Goal: Task Accomplishment & Management: Complete application form

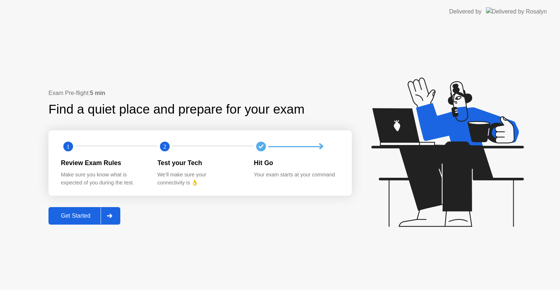
click at [79, 214] on div "Get Started" at bounding box center [76, 215] width 50 height 7
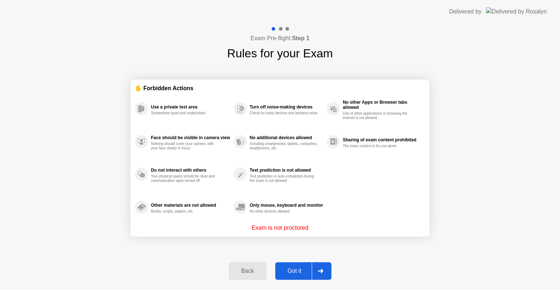
click at [284, 272] on div "Got it" at bounding box center [295, 270] width 34 height 7
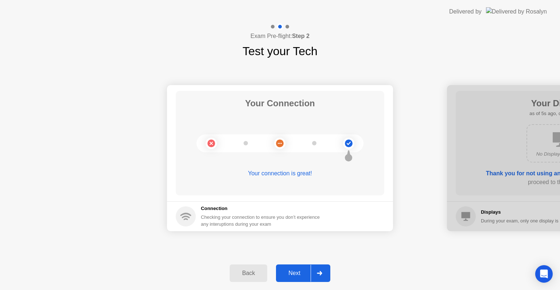
click at [296, 276] on div "Next" at bounding box center [294, 273] width 32 height 7
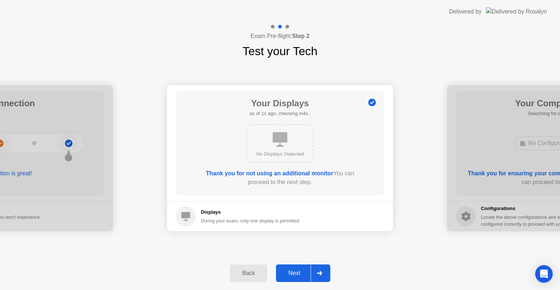
click at [296, 276] on div "Next" at bounding box center [294, 273] width 32 height 7
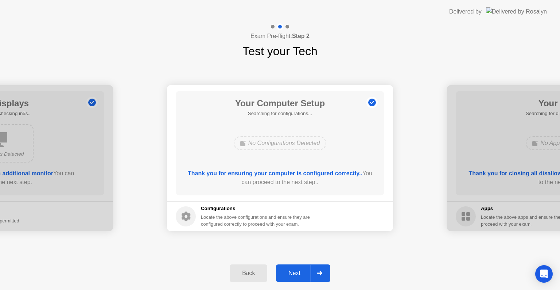
click at [295, 273] on div "Next" at bounding box center [294, 273] width 32 height 7
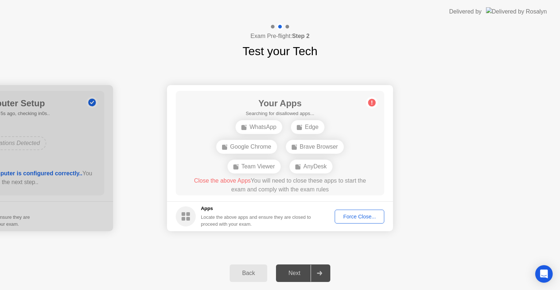
click at [349, 219] on div "Force Close..." at bounding box center [359, 216] width 44 height 6
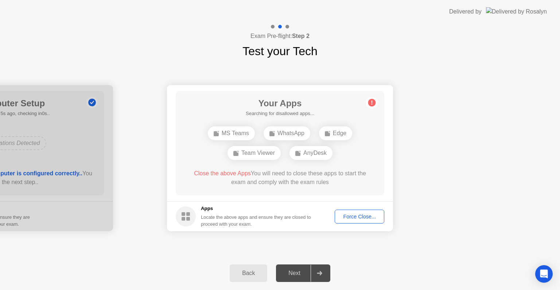
click at [368, 216] on div "Force Close..." at bounding box center [359, 216] width 44 height 6
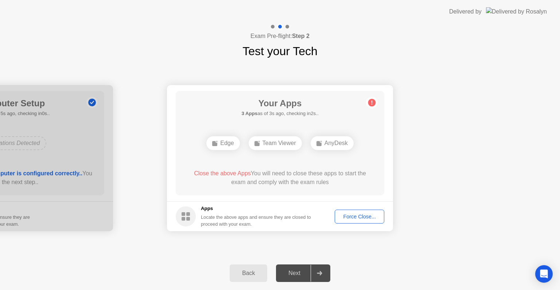
click at [363, 215] on div "Force Close..." at bounding box center [359, 216] width 44 height 6
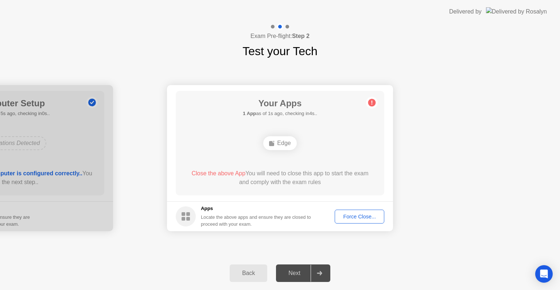
click at [356, 223] on footer "Apps Locate the above apps and ensure they are closed to proceed with your exam…" at bounding box center [280, 216] width 226 height 30
click at [360, 215] on div "Force Close..." at bounding box center [359, 216] width 44 height 6
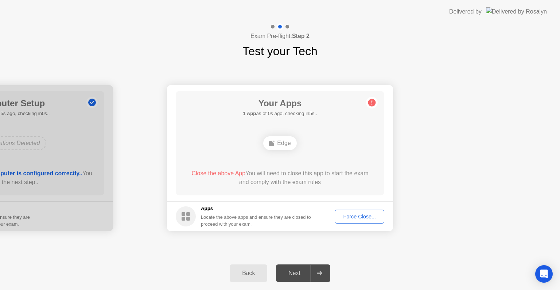
click at [355, 216] on div "Force Close..." at bounding box center [359, 216] width 44 height 6
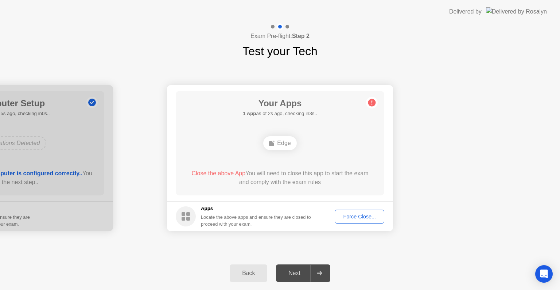
click at [376, 216] on div "Force Close..." at bounding box center [359, 216] width 44 height 6
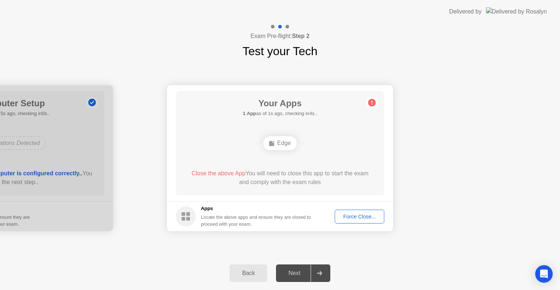
drag, startPoint x: 373, startPoint y: 199, endPoint x: 367, endPoint y: 212, distance: 13.9
click at [373, 200] on main "Your Apps 1 App as of 1s ago, checking in4s.. Edge Close the above App You will…" at bounding box center [280, 143] width 226 height 116
click at [356, 220] on button "Force Close..." at bounding box center [360, 216] width 50 height 14
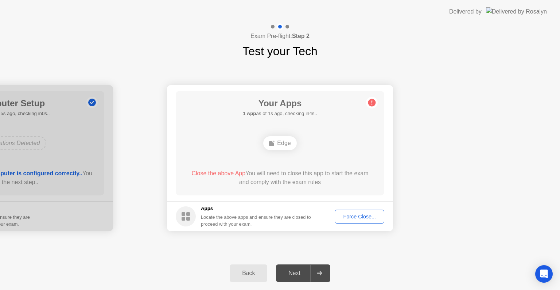
click at [364, 216] on div "Force Close..." at bounding box center [359, 216] width 44 height 6
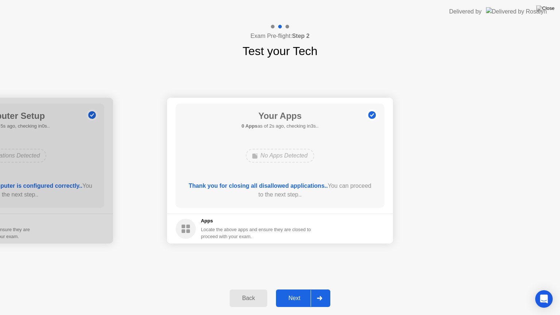
click at [295, 289] on div "Next" at bounding box center [294, 298] width 32 height 7
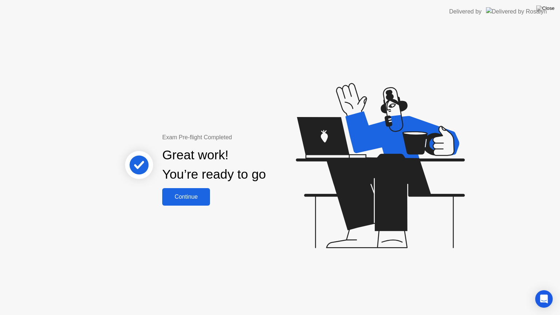
click at [175, 197] on div "Continue" at bounding box center [185, 197] width 43 height 7
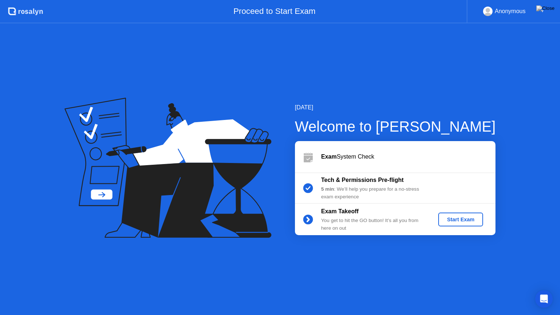
click at [446, 229] on div "Exam Takeoff You get to hit the GO button! It’s all you from here on out Start …" at bounding box center [395, 219] width 201 height 31
click at [451, 221] on div "Start Exam" at bounding box center [460, 220] width 39 height 6
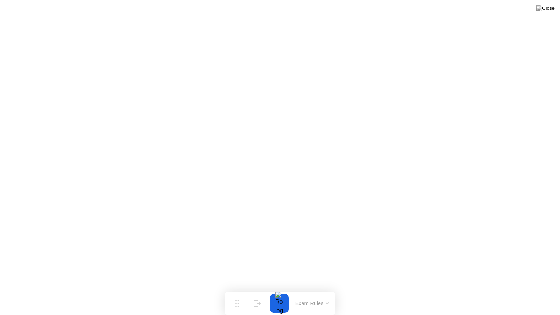
click at [554, 4] on button at bounding box center [546, 8] width 22 height 9
